Goal: Navigation & Orientation: Find specific page/section

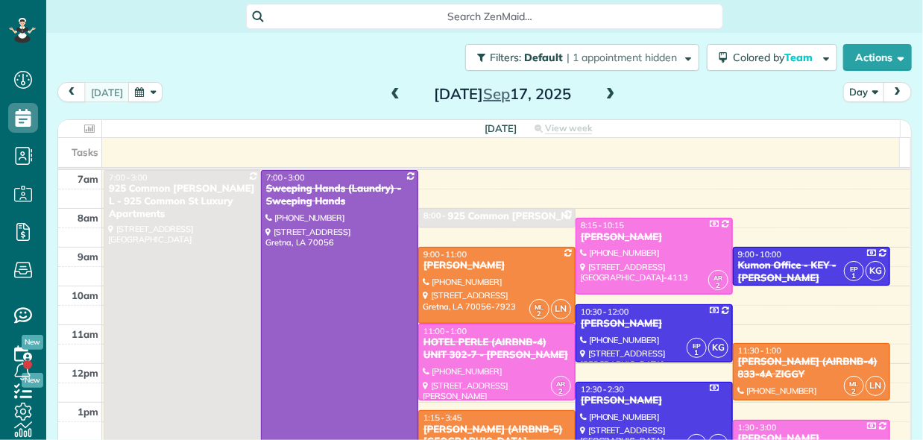
scroll to position [7, 7]
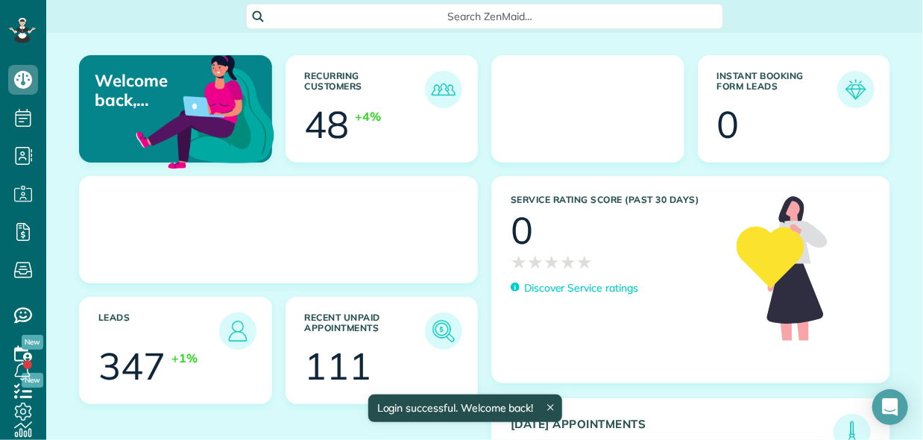
scroll to position [7, 7]
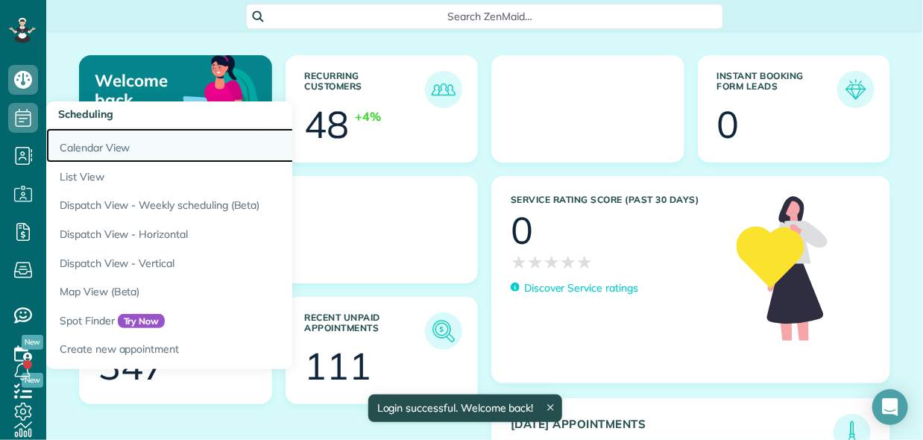
click at [109, 149] on link "Calendar View" at bounding box center [232, 145] width 373 height 34
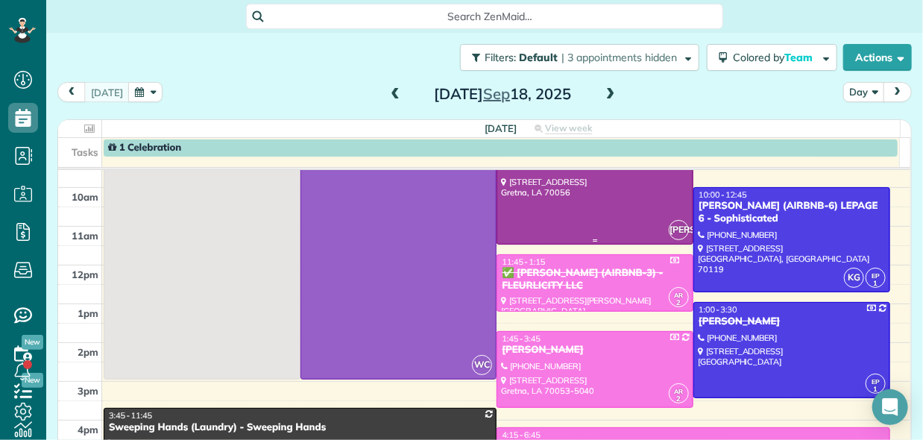
scroll to position [75, 0]
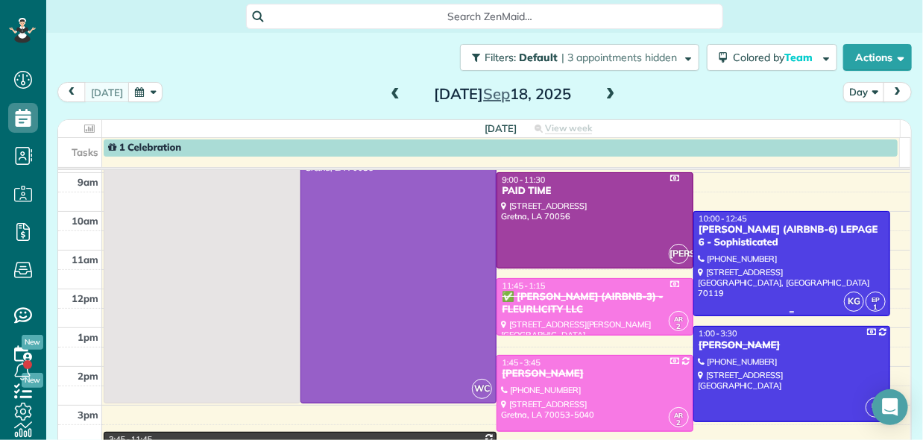
click at [782, 244] on div "WAYNE JAMES (AIRBNB-6) LEPAGE 6 - Sophisticated" at bounding box center [791, 236] width 188 height 25
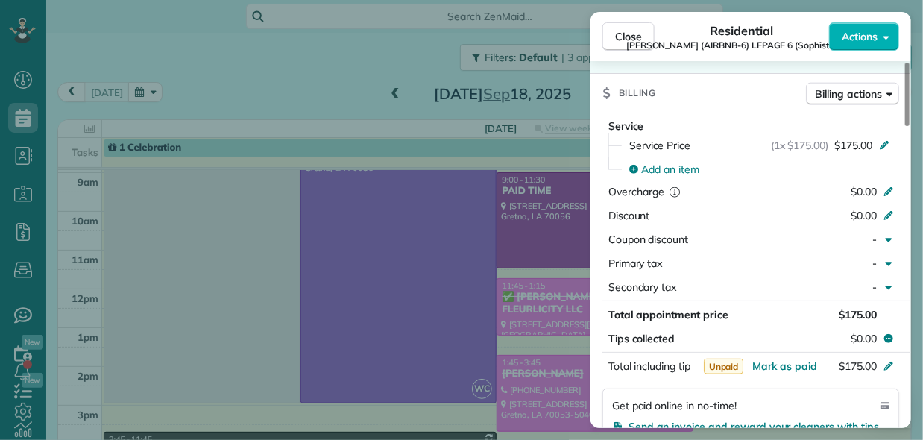
scroll to position [753, 0]
